Goal: Connect with others: Connect with other users

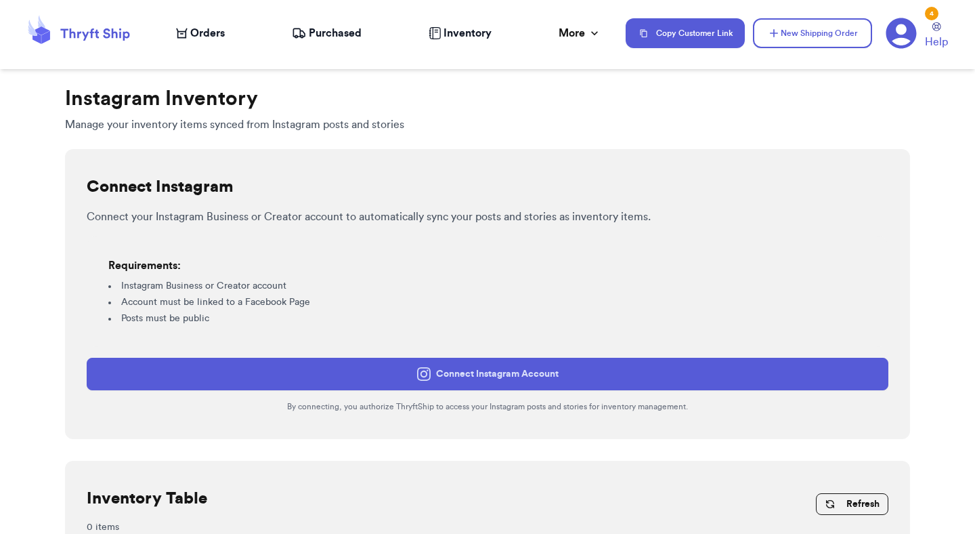
scroll to position [171, 0]
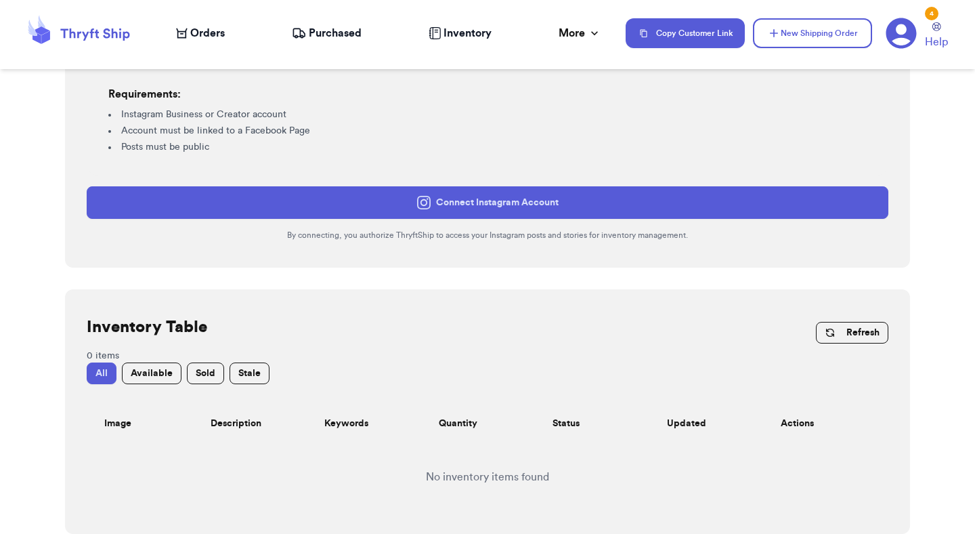
click at [541, 204] on button "Connect Instagram Account" at bounding box center [488, 202] width 802 height 33
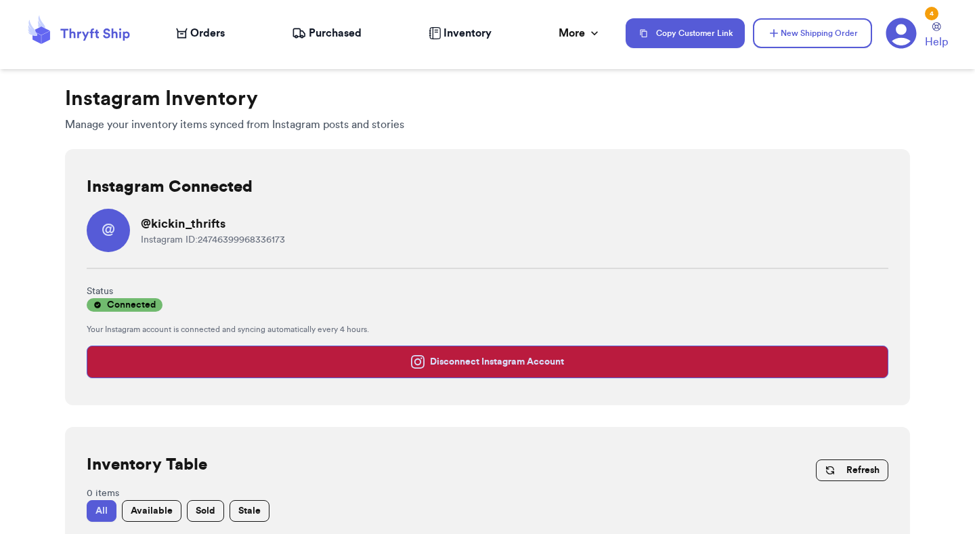
scroll to position [137, 0]
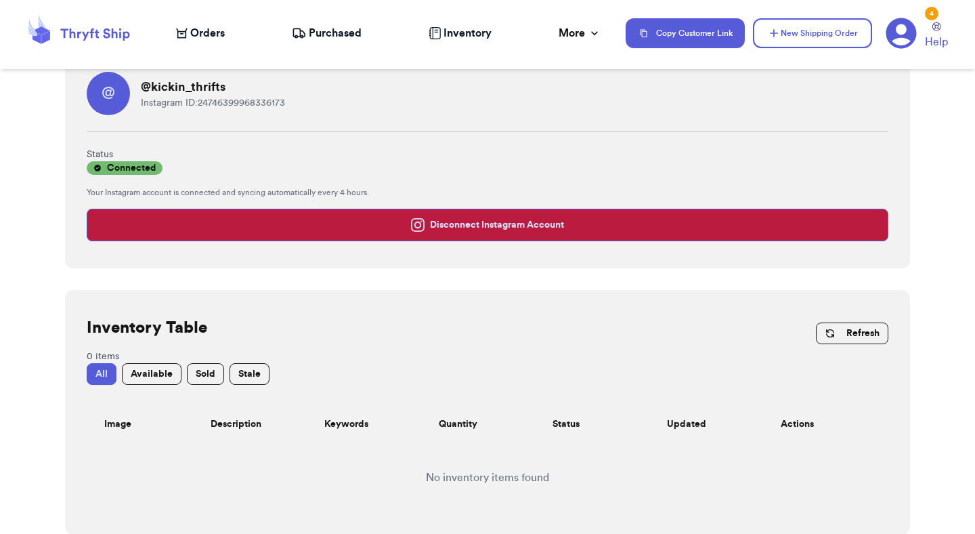
click at [856, 335] on button "Refresh" at bounding box center [852, 333] width 72 height 22
click at [855, 335] on button "Refresh" at bounding box center [852, 333] width 72 height 22
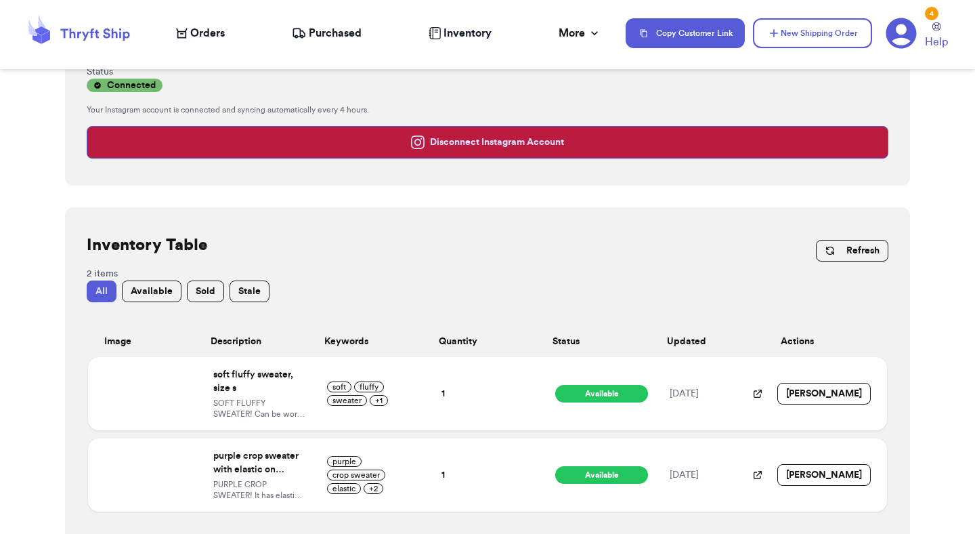
scroll to position [240, 0]
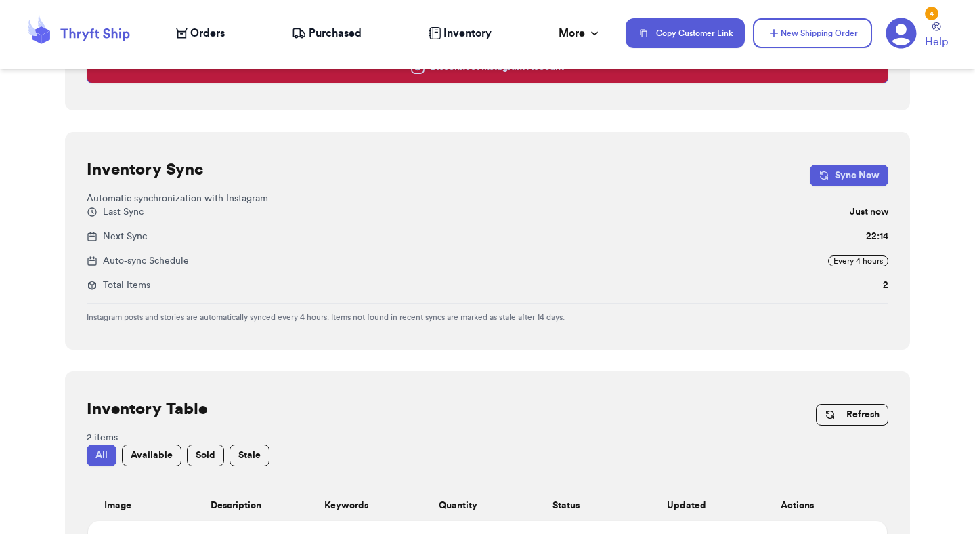
scroll to position [231, 0]
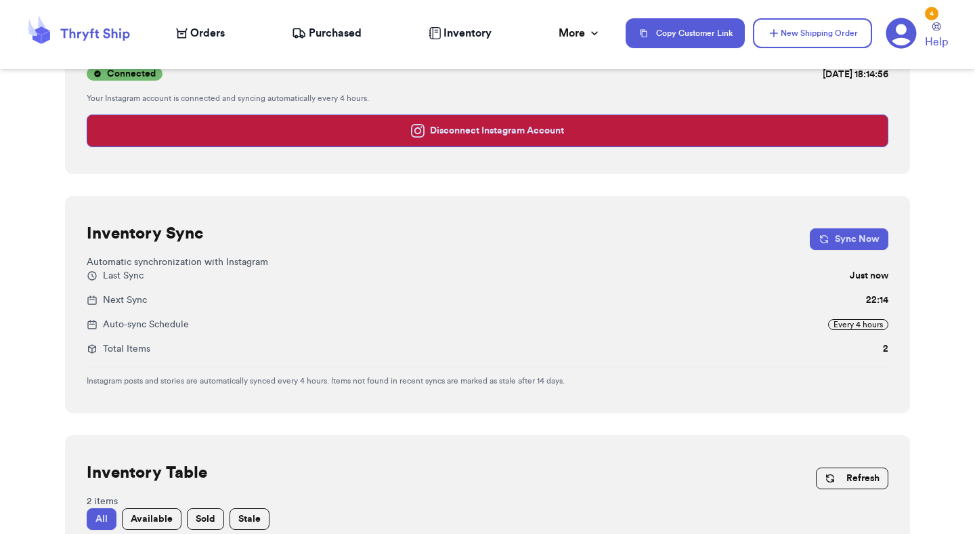
click at [841, 231] on button "Sync Now" at bounding box center [849, 239] width 79 height 22
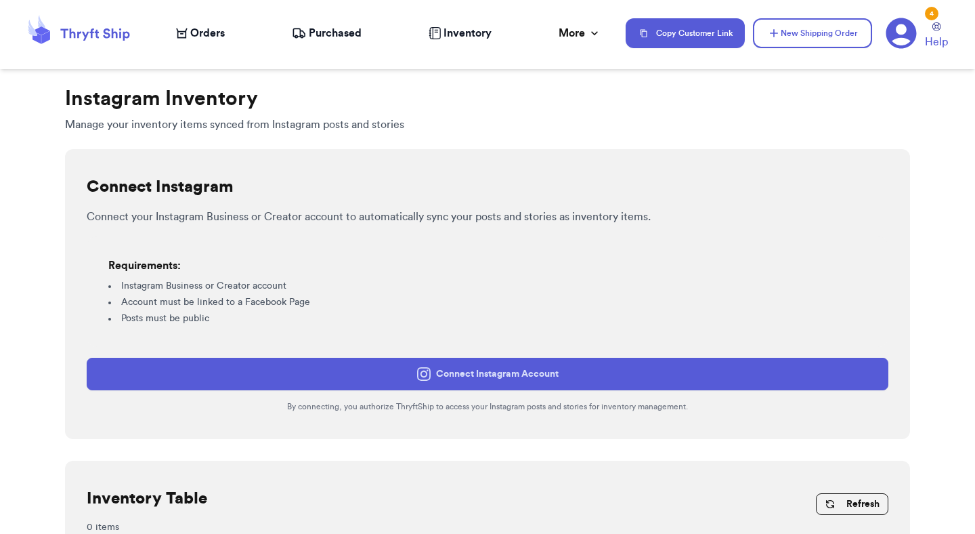
click at [536, 354] on div "Connect your Instagram Business or Creator account to automatically sync your p…" at bounding box center [488, 310] width 802 height 203
click at [536, 371] on button "Connect Instagram Account" at bounding box center [488, 374] width 802 height 33
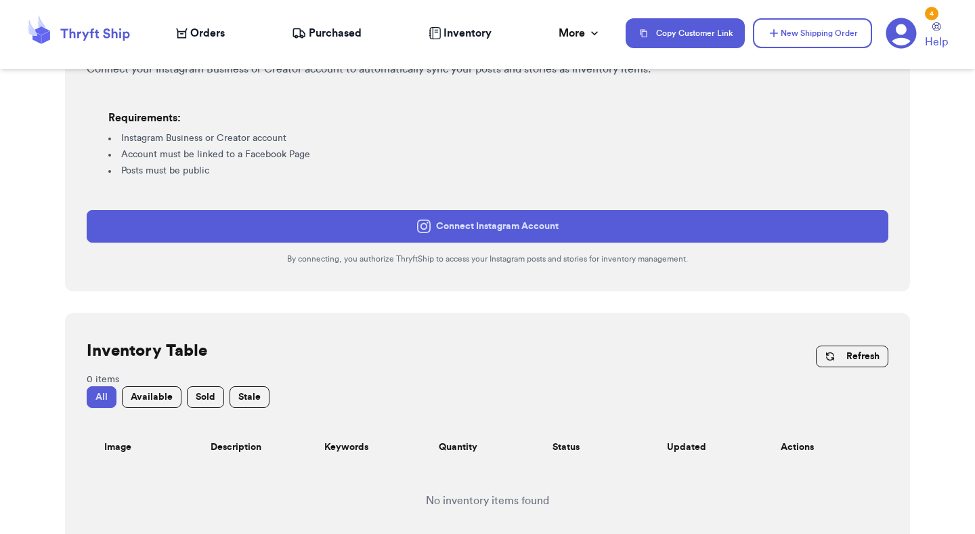
scroll to position [171, 0]
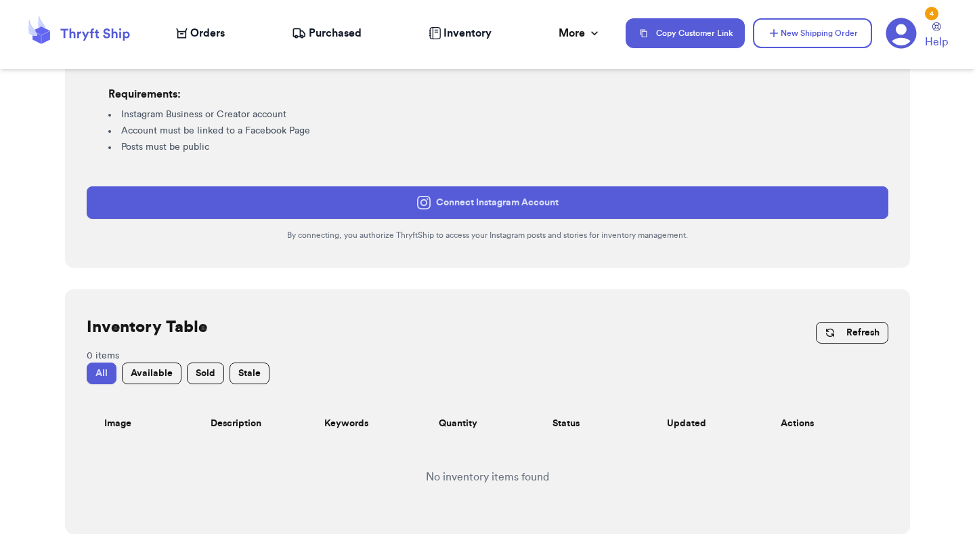
click at [868, 339] on button "Refresh" at bounding box center [852, 333] width 72 height 22
click at [860, 340] on button "Refresh" at bounding box center [852, 333] width 72 height 22
click at [841, 329] on button "Refresh" at bounding box center [852, 333] width 72 height 22
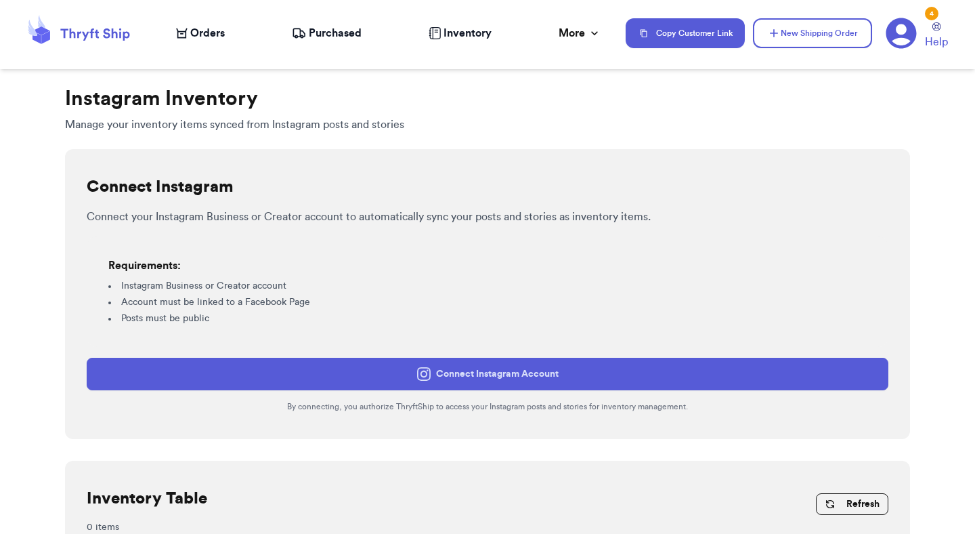
scroll to position [171, 0]
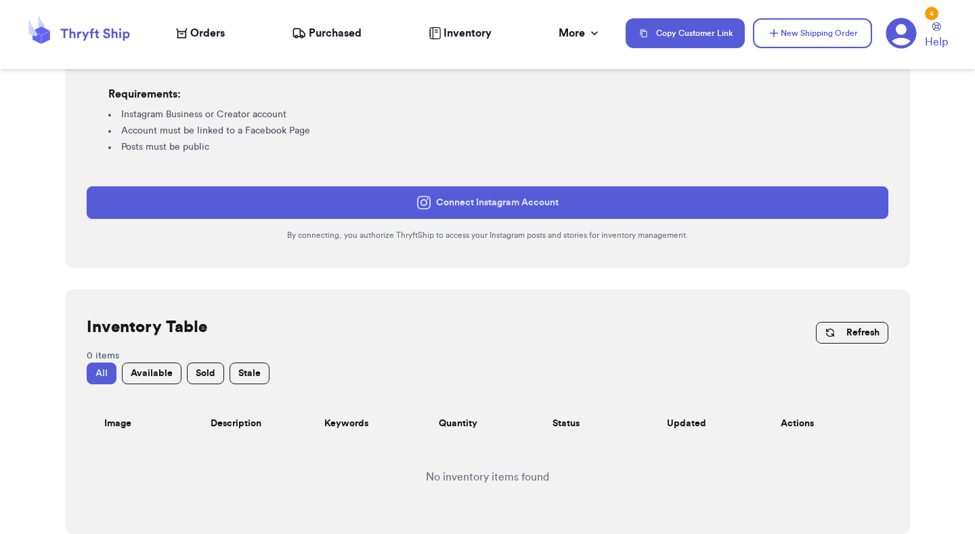
click at [566, 210] on button "Connect Instagram Account" at bounding box center [488, 202] width 802 height 33
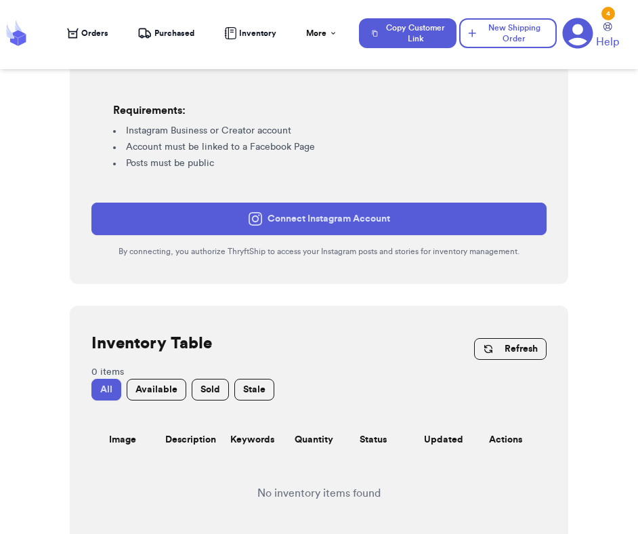
click at [489, 219] on button "Connect Instagram Account" at bounding box center [318, 219] width 455 height 33
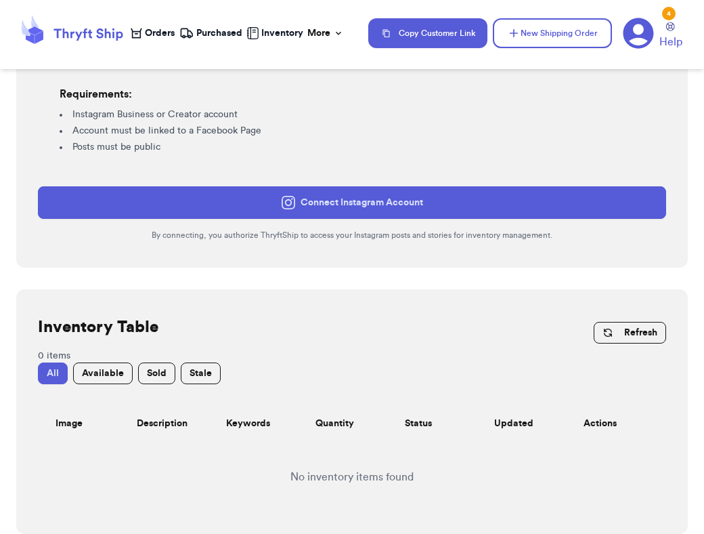
click at [476, 212] on button "Connect Instagram Account" at bounding box center [352, 202] width 629 height 33
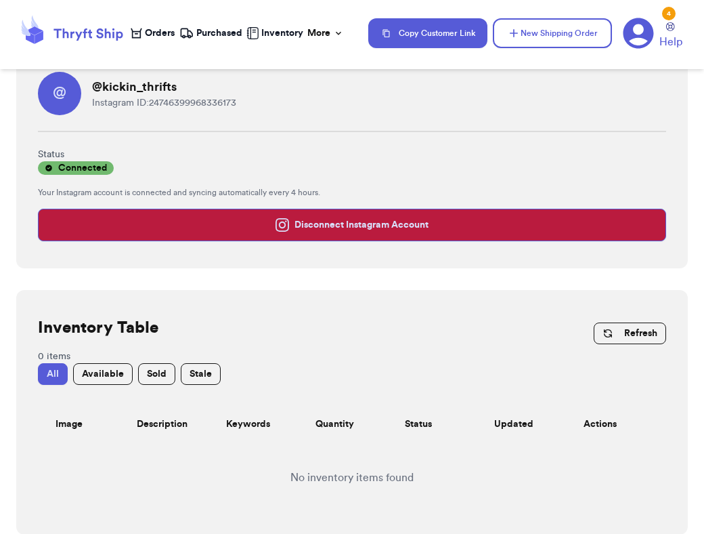
click at [650, 326] on button "Refresh" at bounding box center [630, 333] width 72 height 22
click at [645, 340] on button "Refresh" at bounding box center [630, 333] width 72 height 22
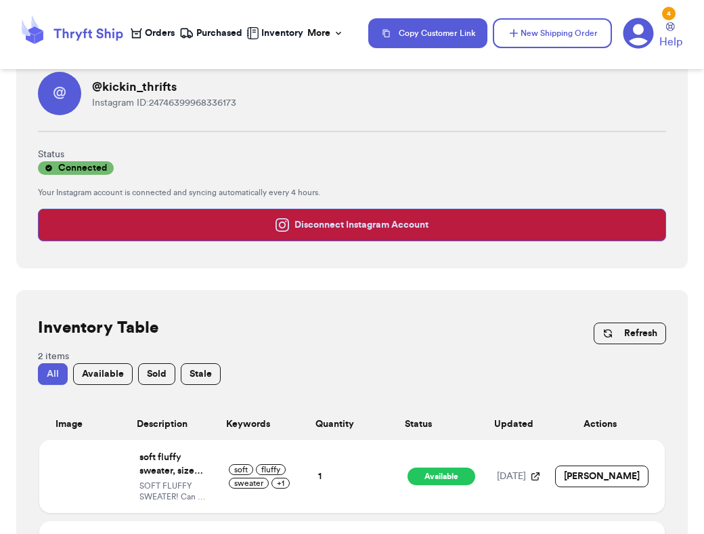
scroll to position [240, 0]
